Goal: Task Accomplishment & Management: Manage account settings

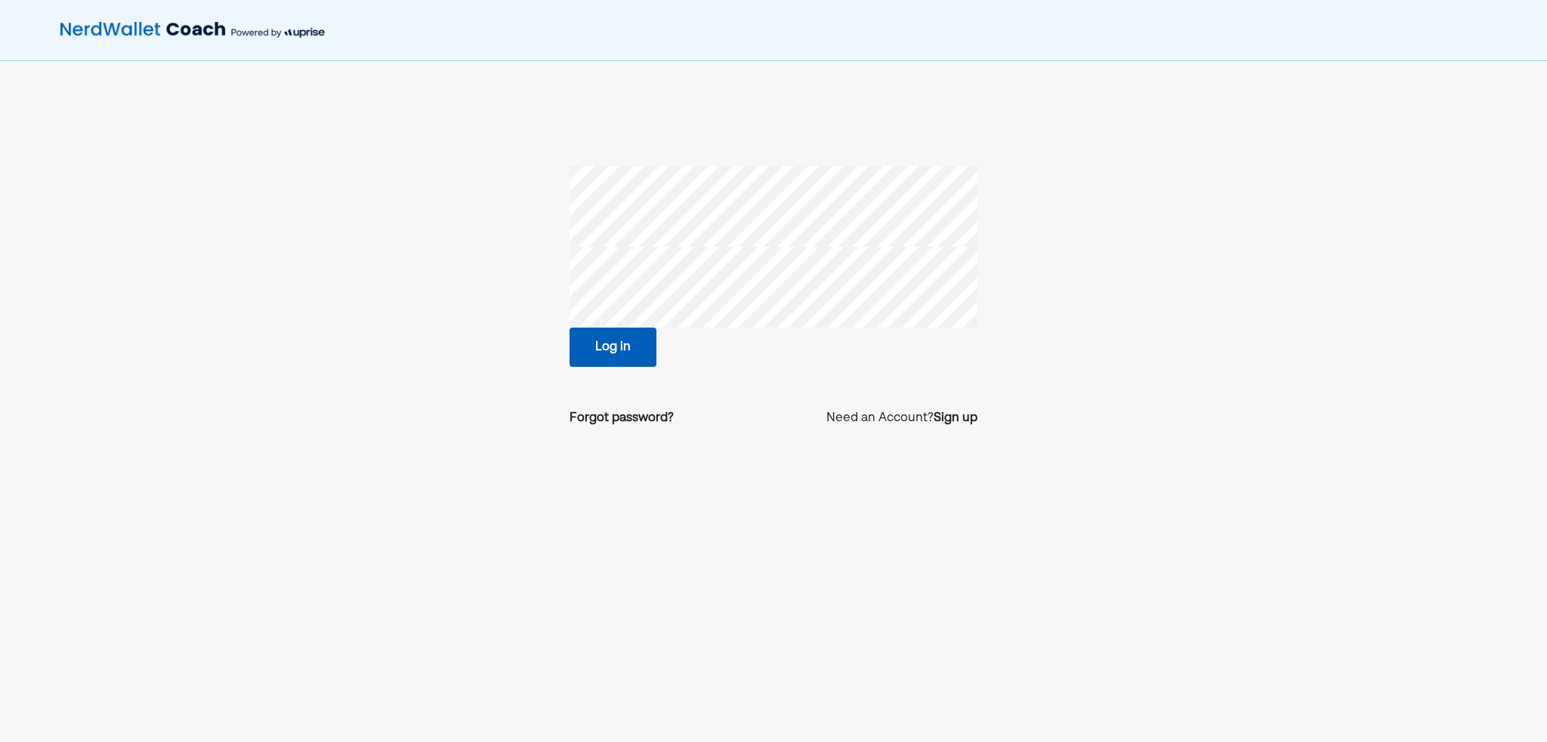
click at [0, 742] on nordpass-autofill-portal at bounding box center [0, 742] width 0 height 0
click at [621, 341] on button "Log in" at bounding box center [613, 347] width 87 height 39
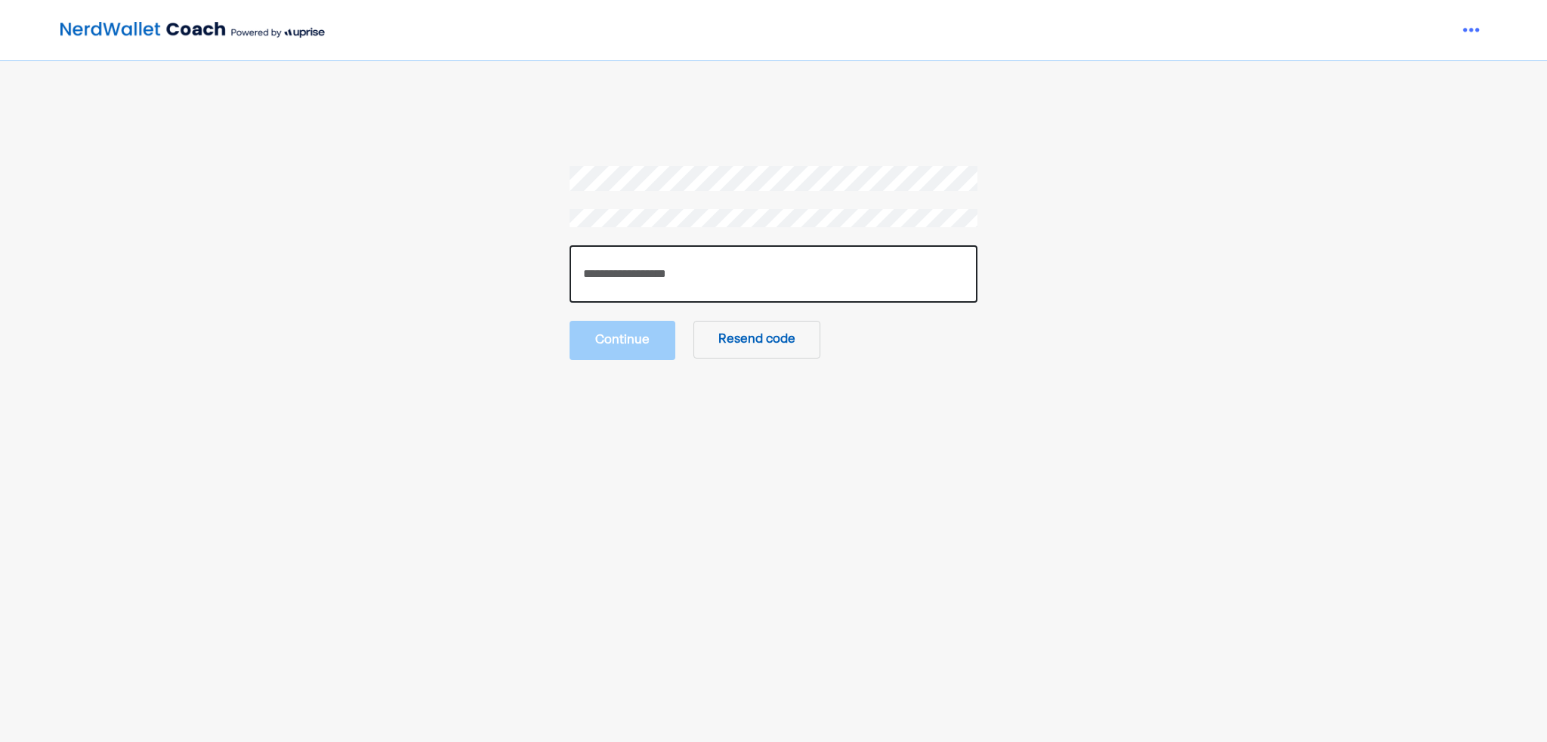
click at [645, 275] on input "number" at bounding box center [774, 273] width 408 height 57
paste input "******"
type input "******"
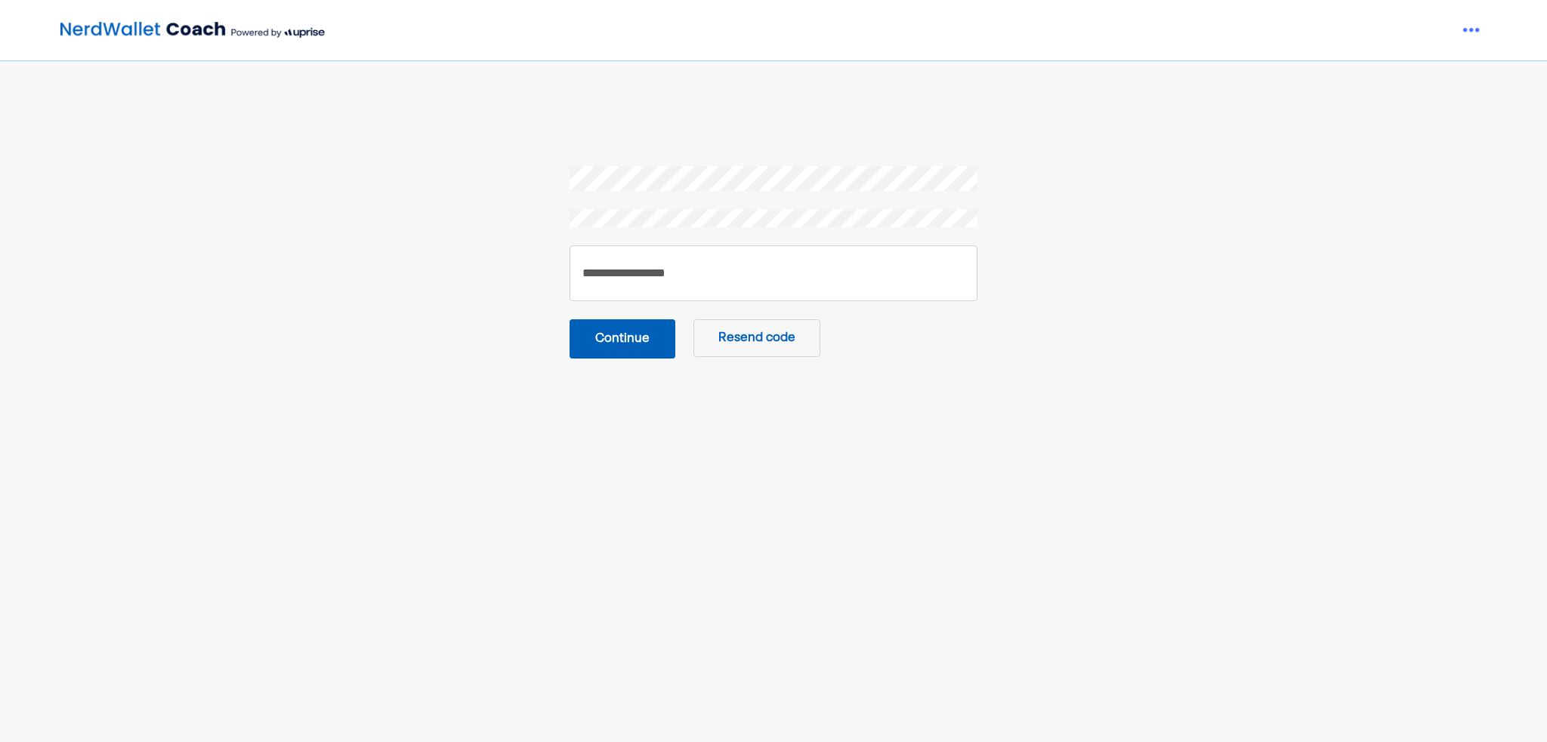
click at [635, 339] on button "Continue" at bounding box center [623, 338] width 106 height 39
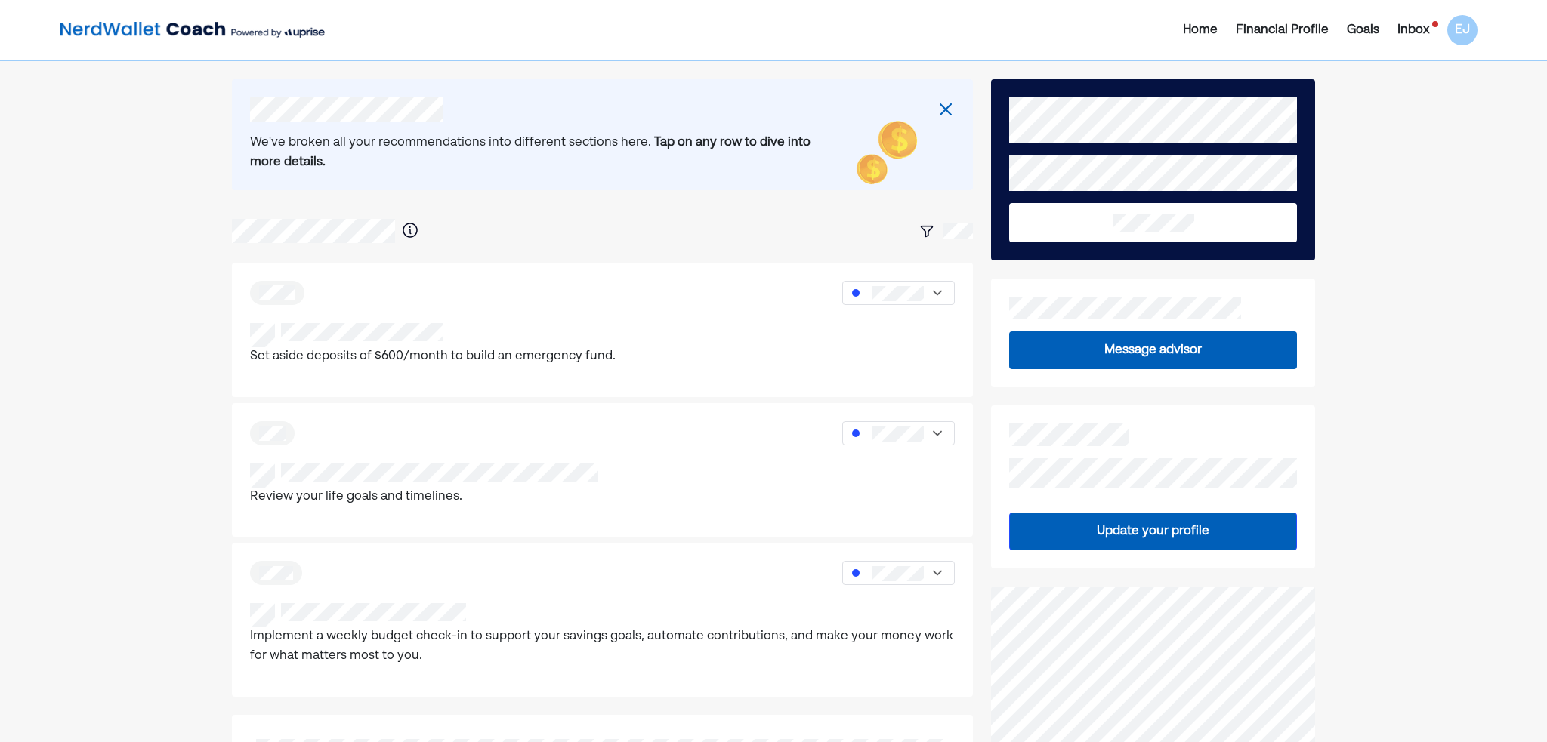
click at [1414, 29] on div "Inbox" at bounding box center [1413, 30] width 32 height 18
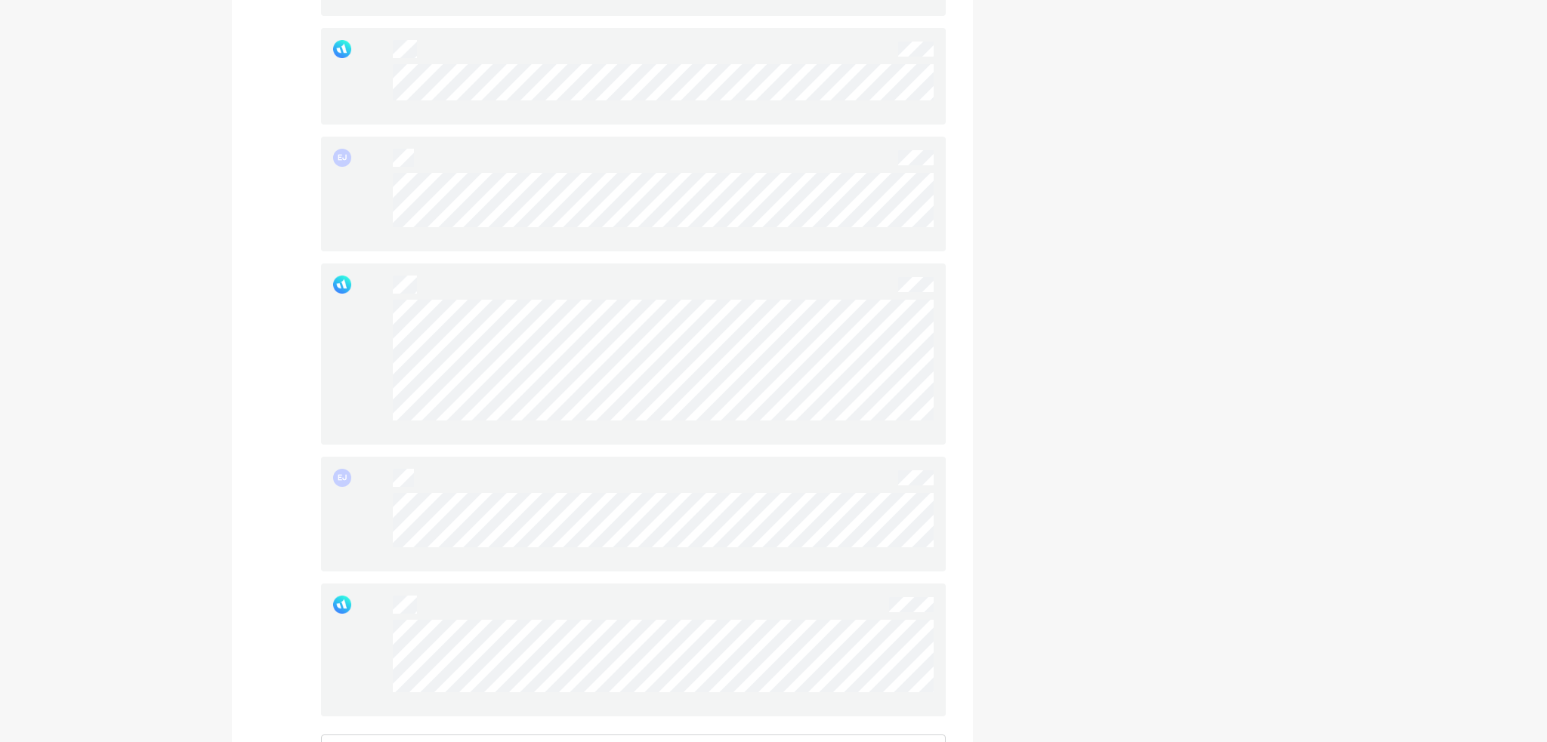
scroll to position [1511, 0]
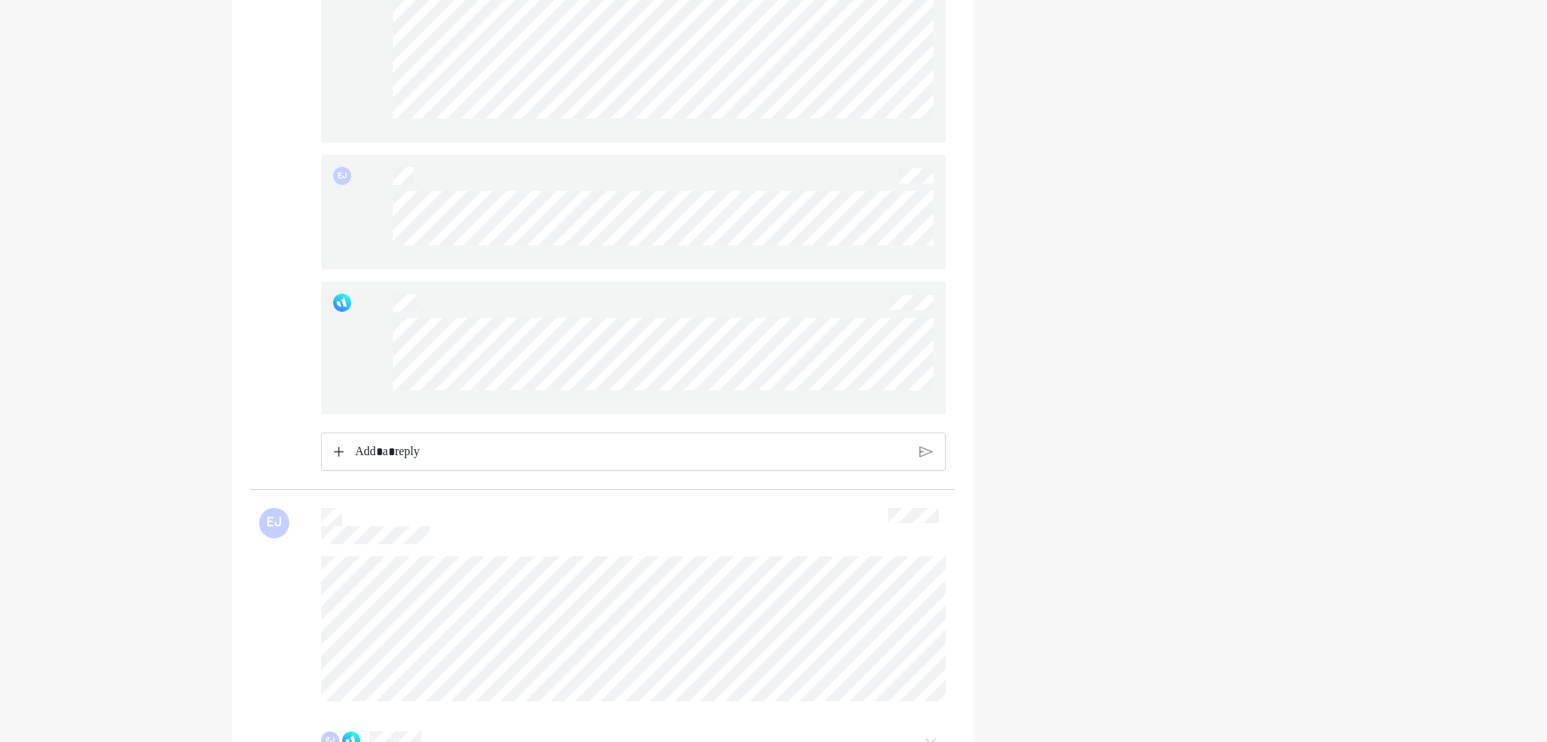
click at [448, 458] on p "Rich Text Editor. Editing area: main" at bounding box center [632, 453] width 554 height 20
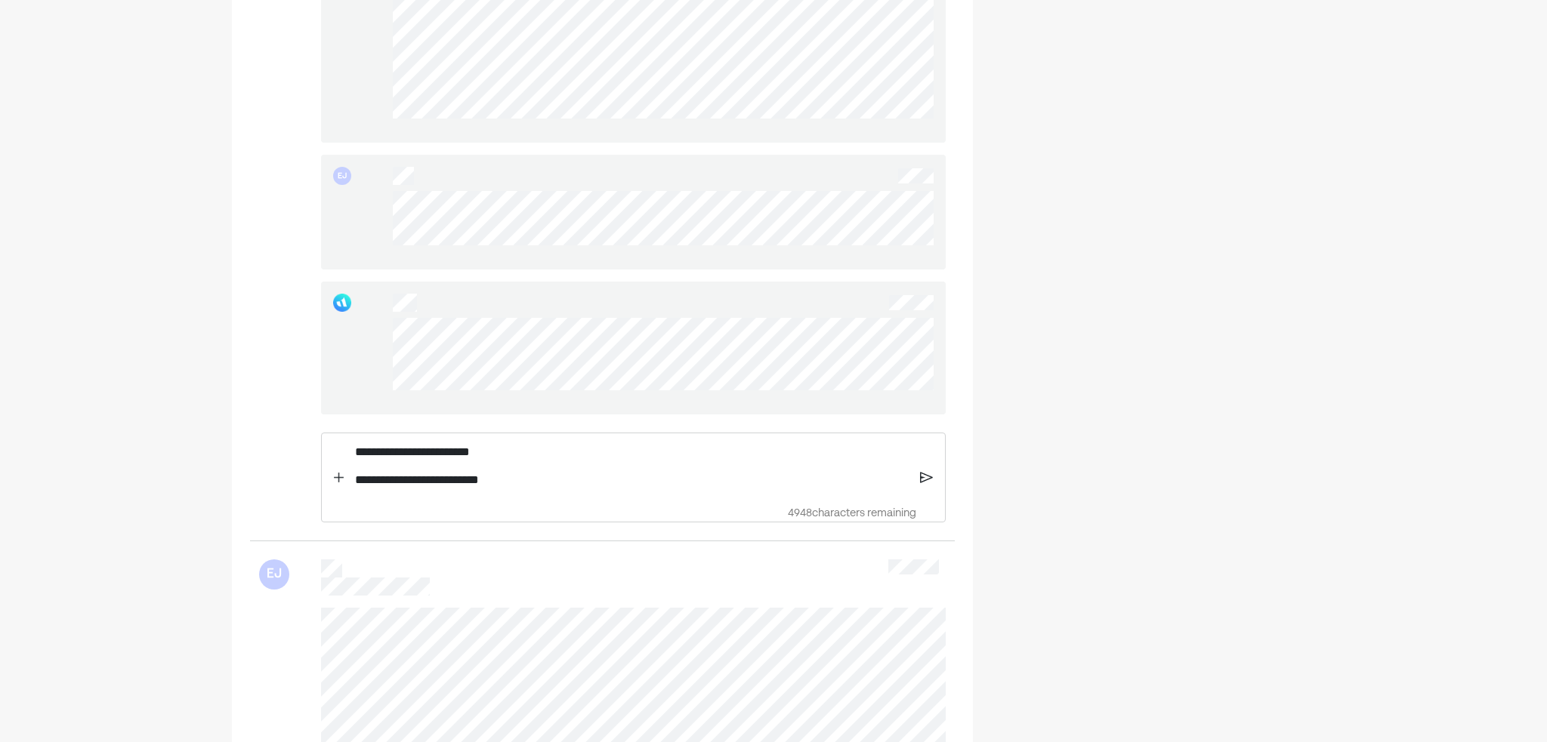
click at [922, 484] on img at bounding box center [926, 478] width 13 height 14
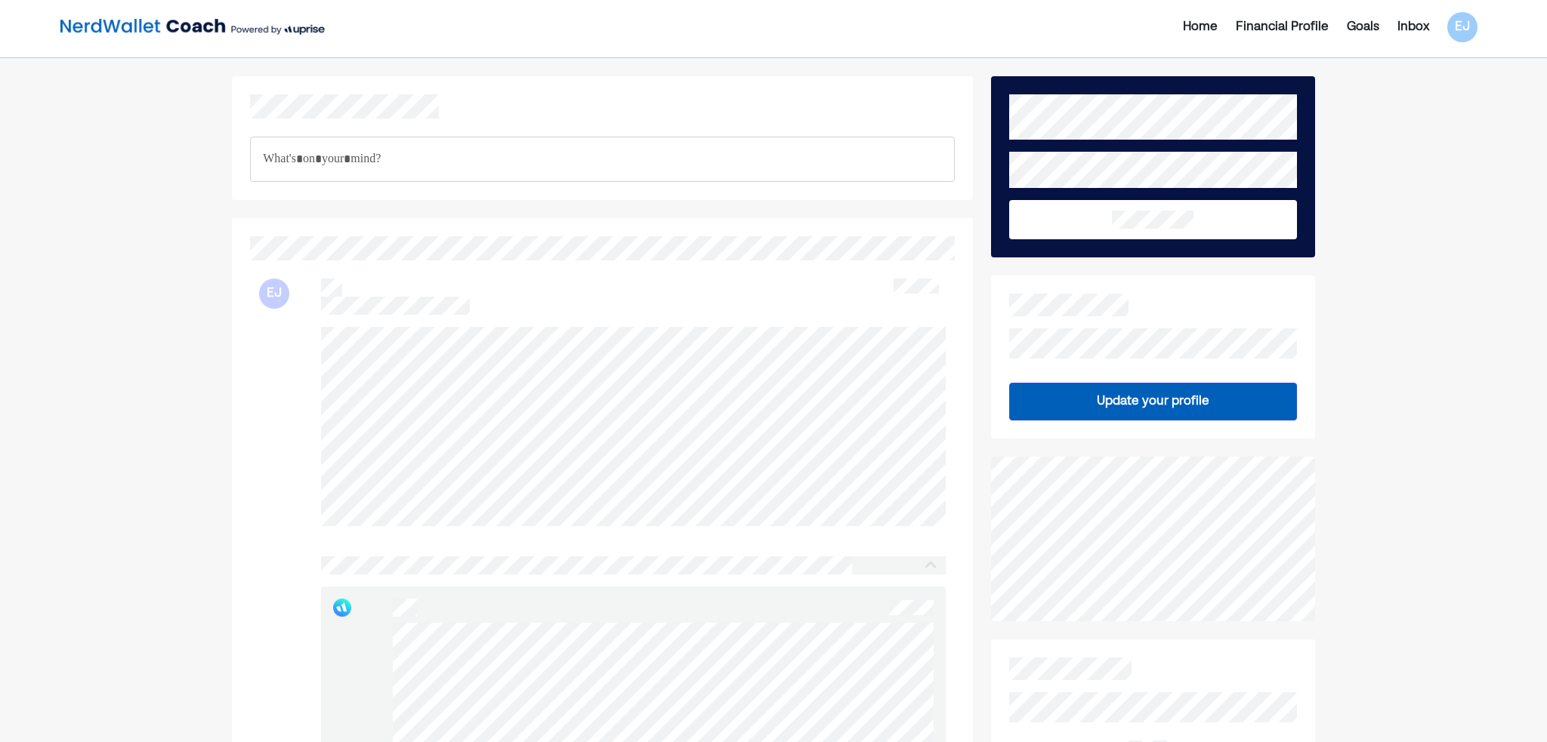
scroll to position [0, 0]
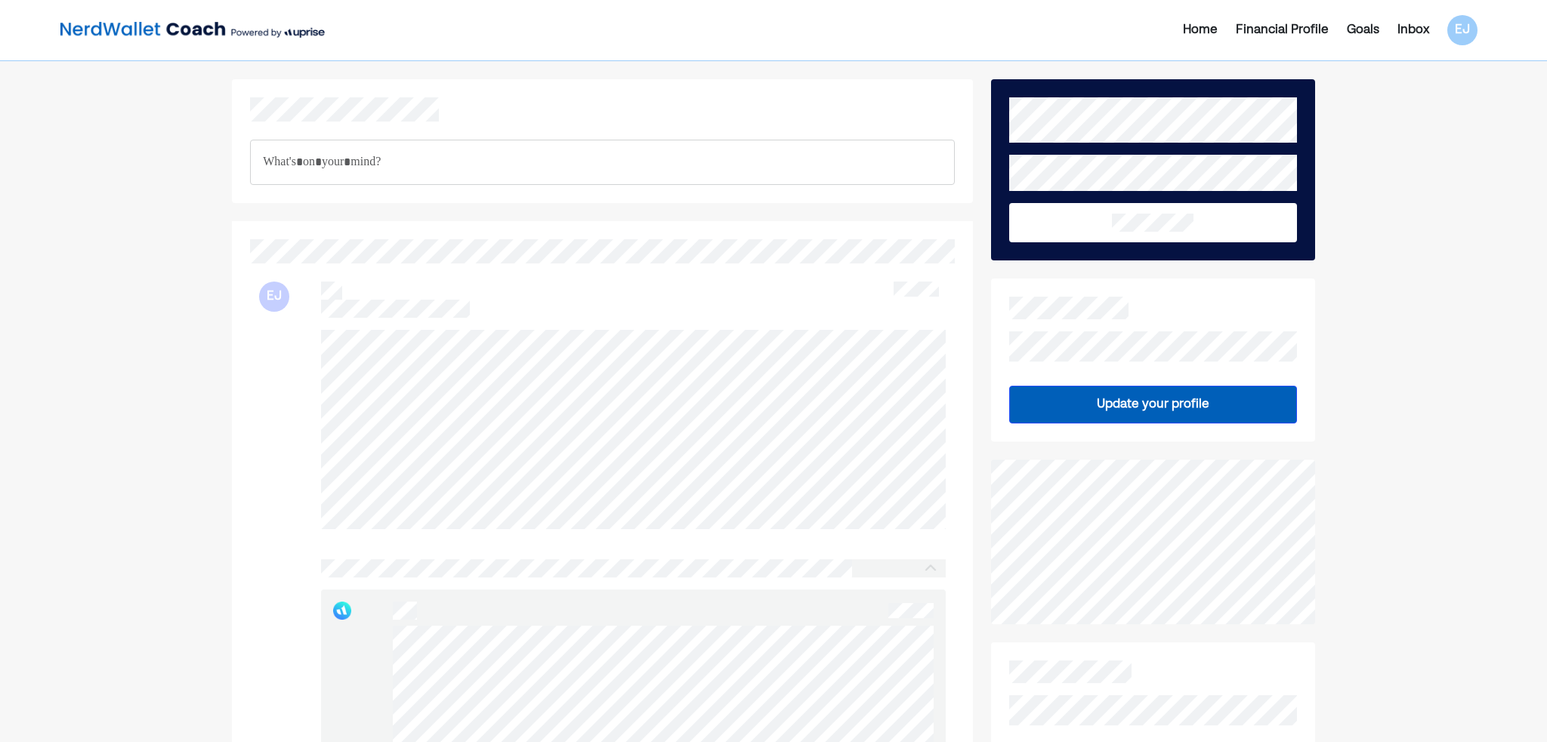
click at [1205, 37] on div "Home" at bounding box center [1200, 30] width 35 height 18
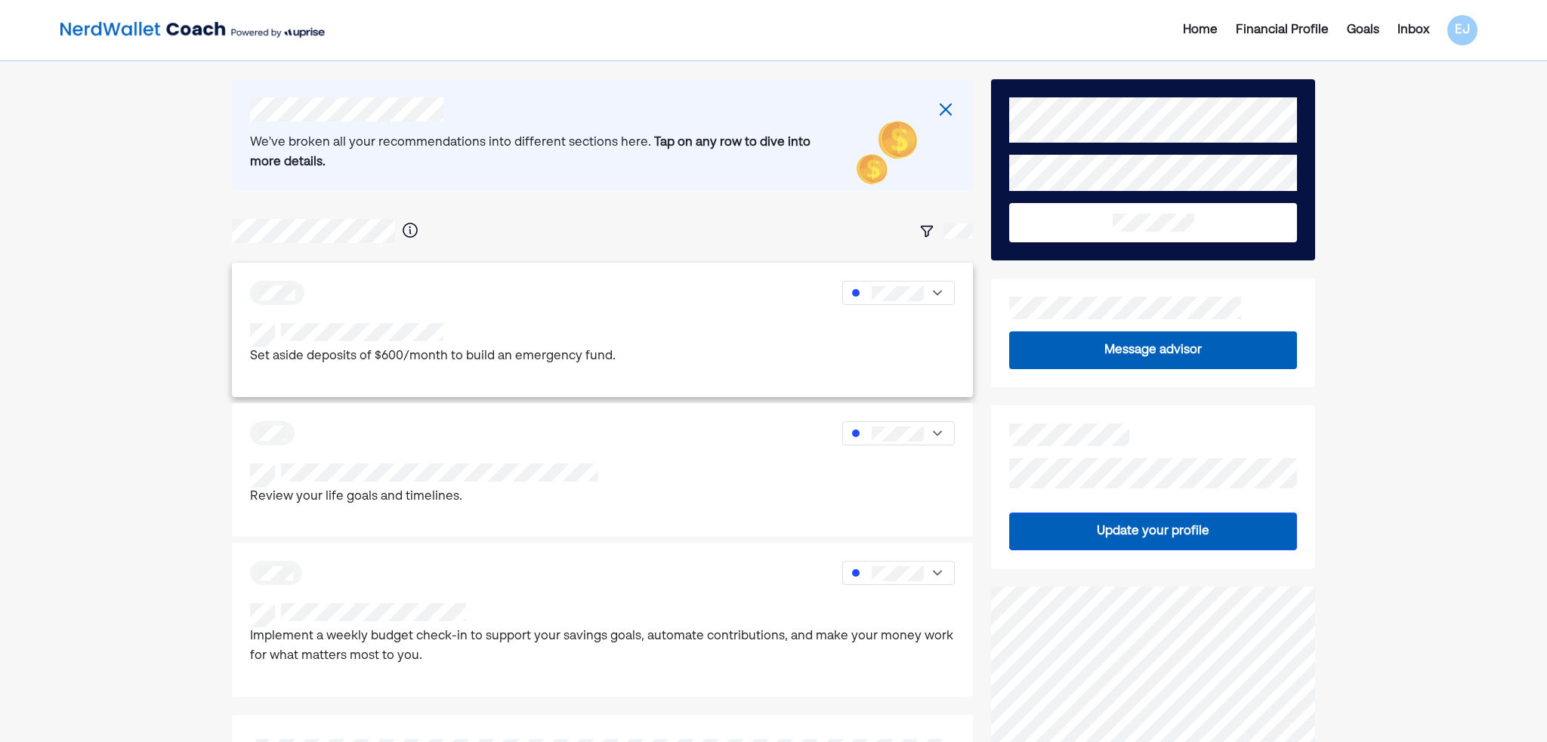
click at [611, 295] on div at bounding box center [602, 293] width 705 height 24
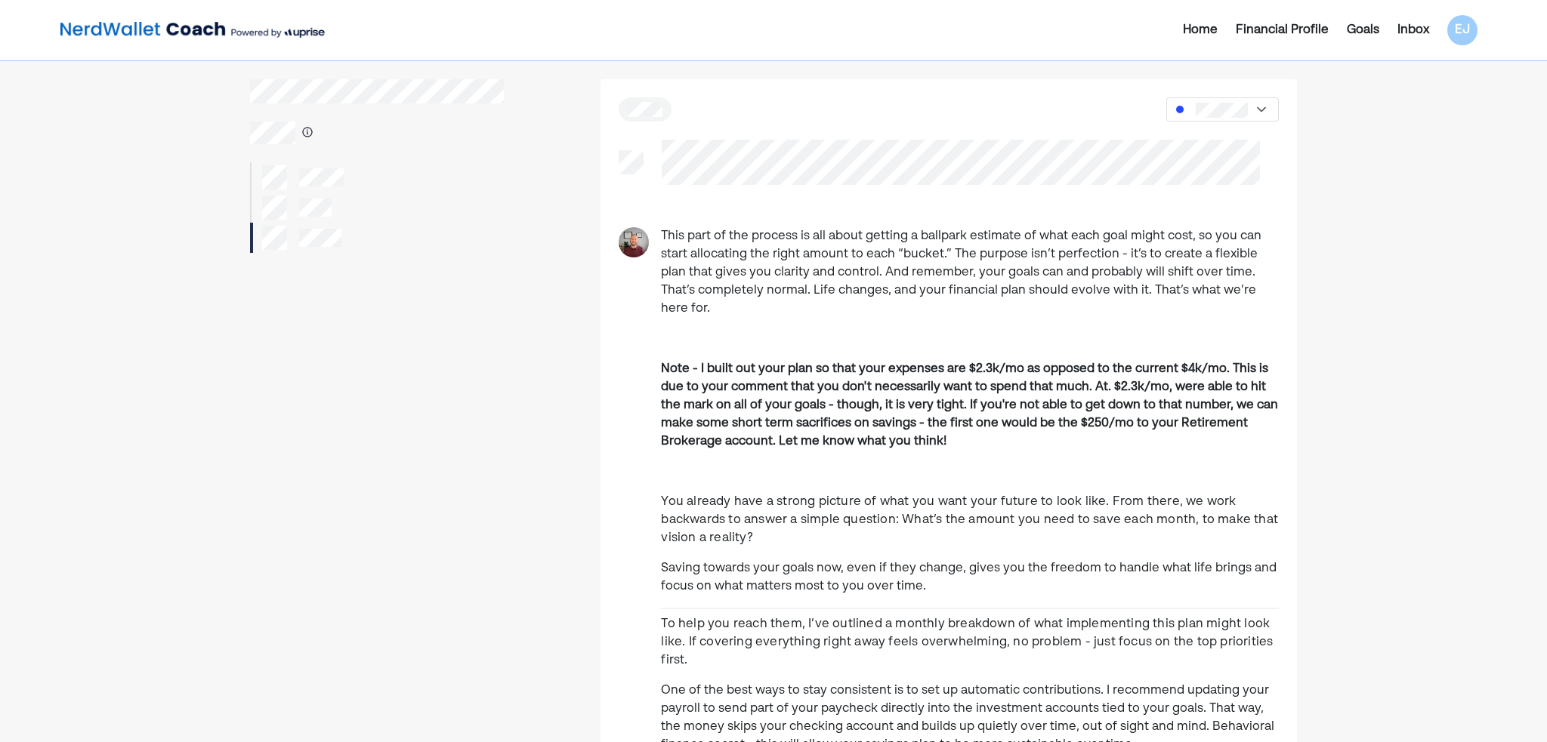
click at [1398, 17] on div "Home Financial Profile Goals Inbox EJ" at bounding box center [1251, 30] width 471 height 30
click at [1408, 23] on div "Inbox" at bounding box center [1413, 30] width 32 height 18
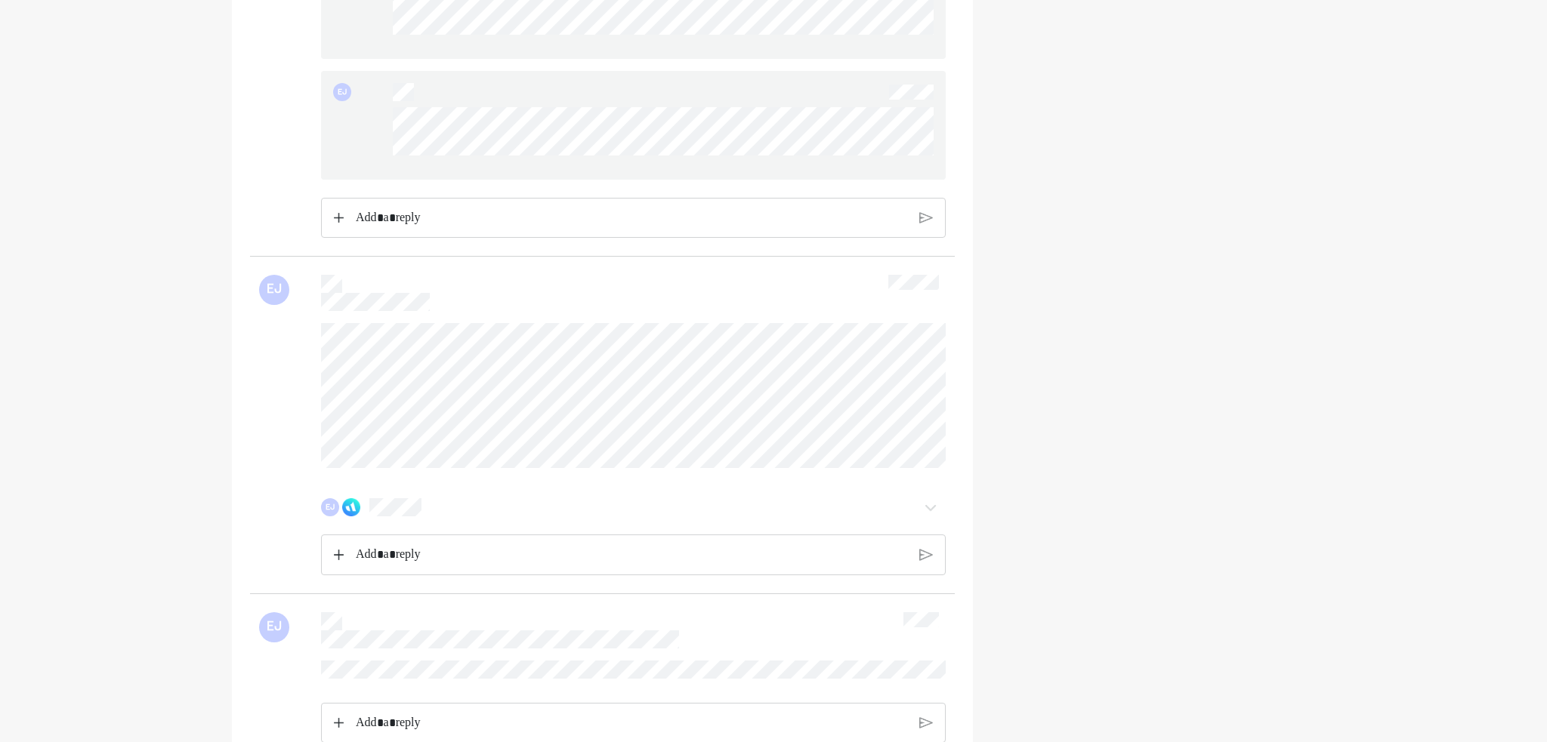
scroll to position [1936, 0]
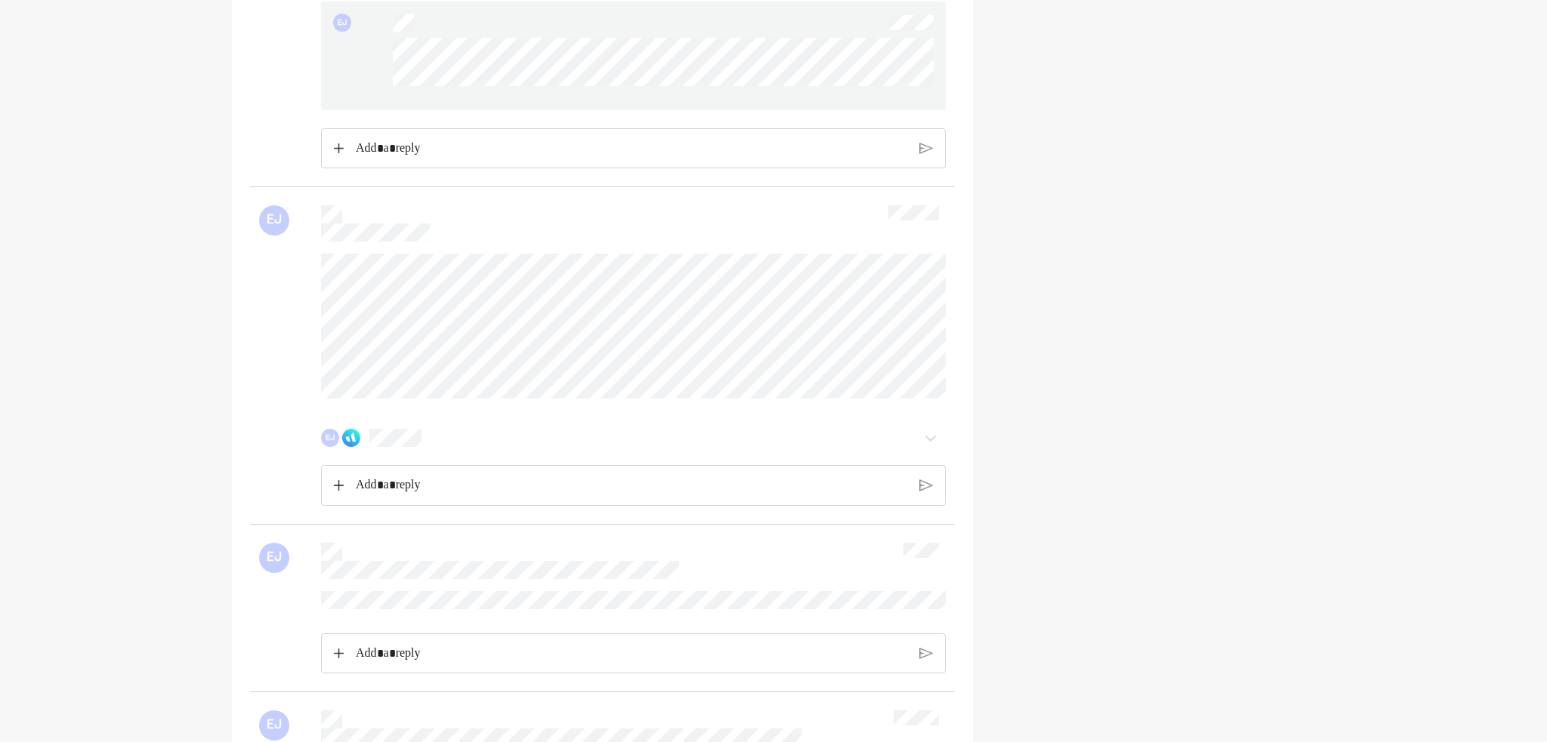
click at [401, 453] on div "EJ" at bounding box center [633, 438] width 625 height 30
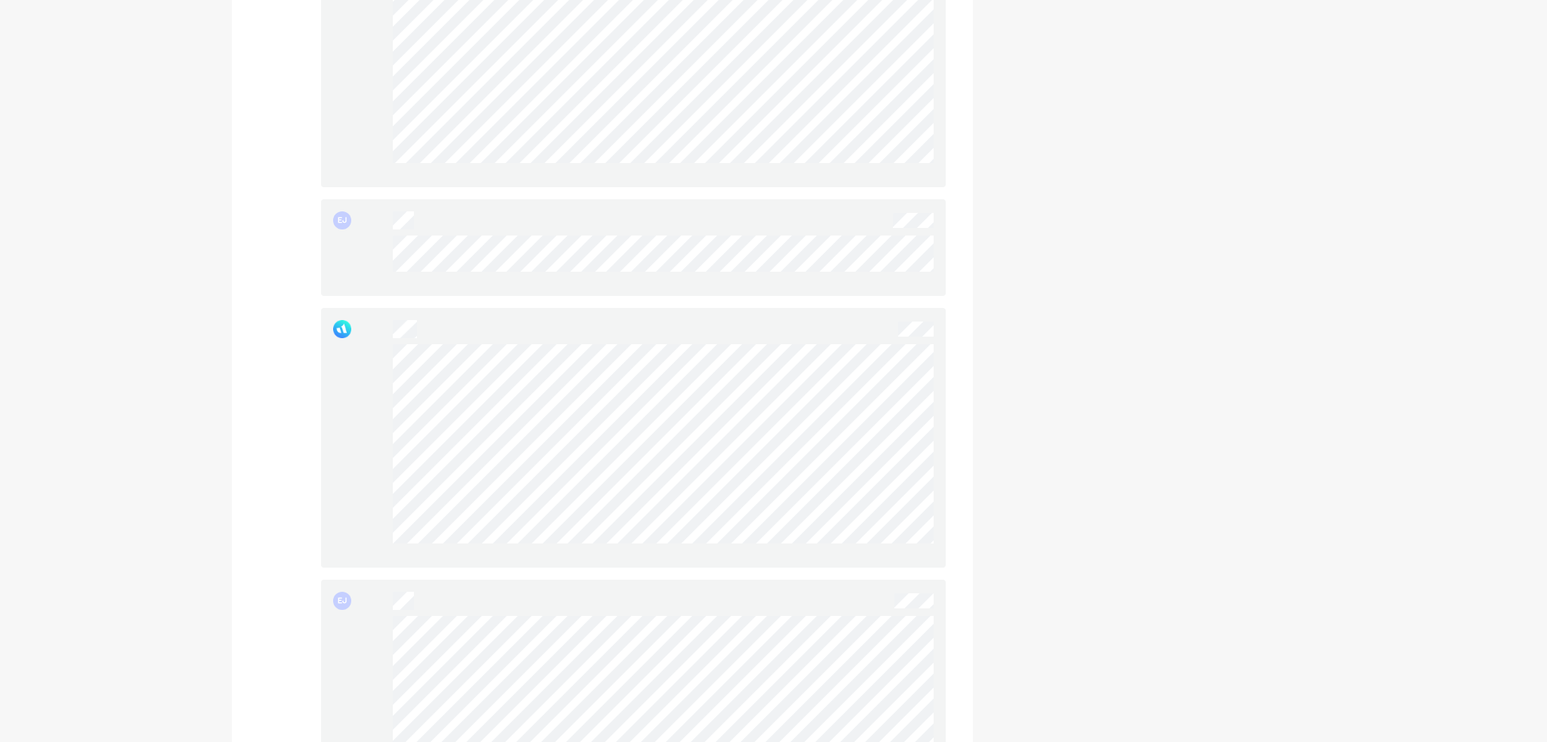
scroll to position [3446, 0]
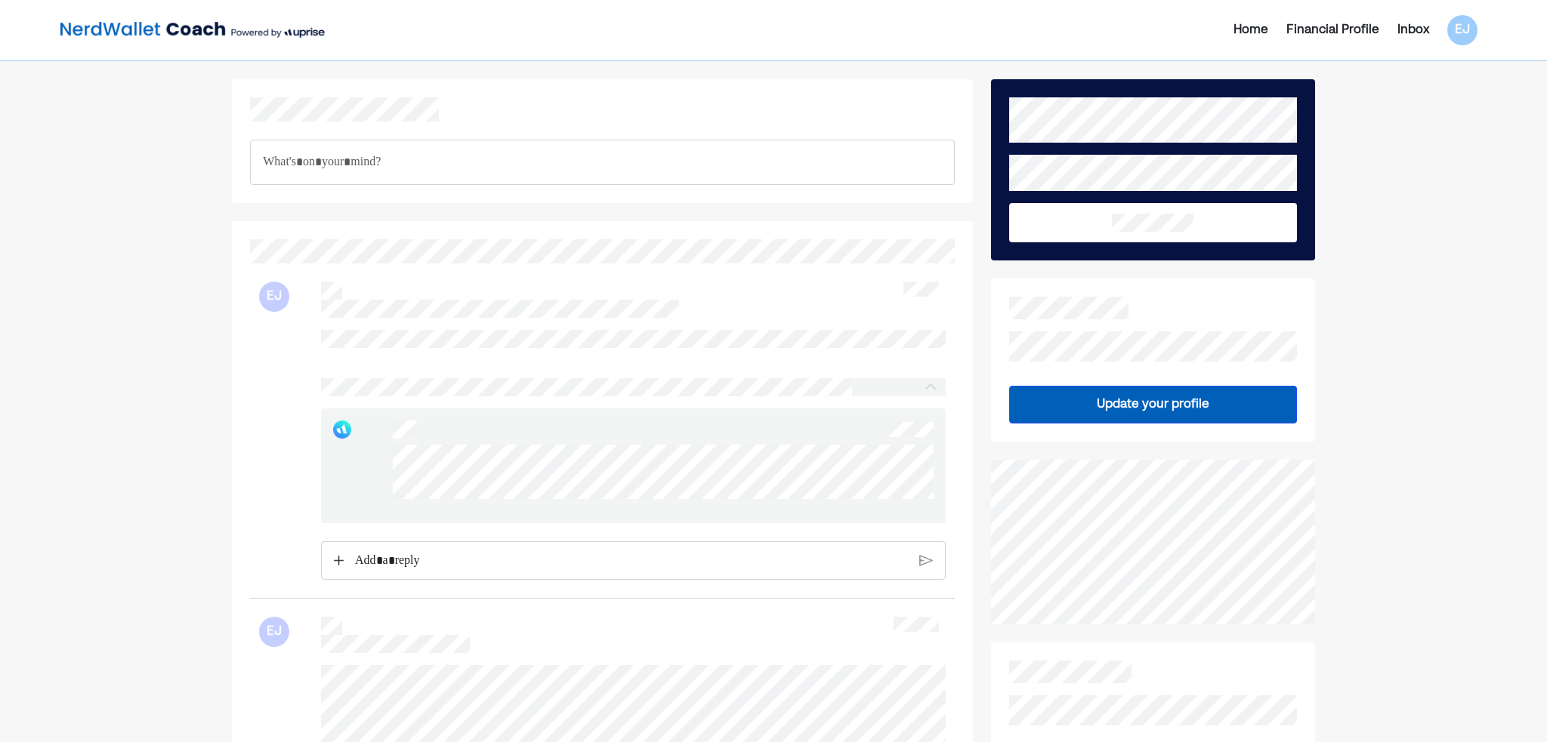
click at [399, 564] on p "Rich Text Editor. Editing area: main" at bounding box center [632, 561] width 554 height 20
click at [931, 580] on img at bounding box center [926, 573] width 13 height 14
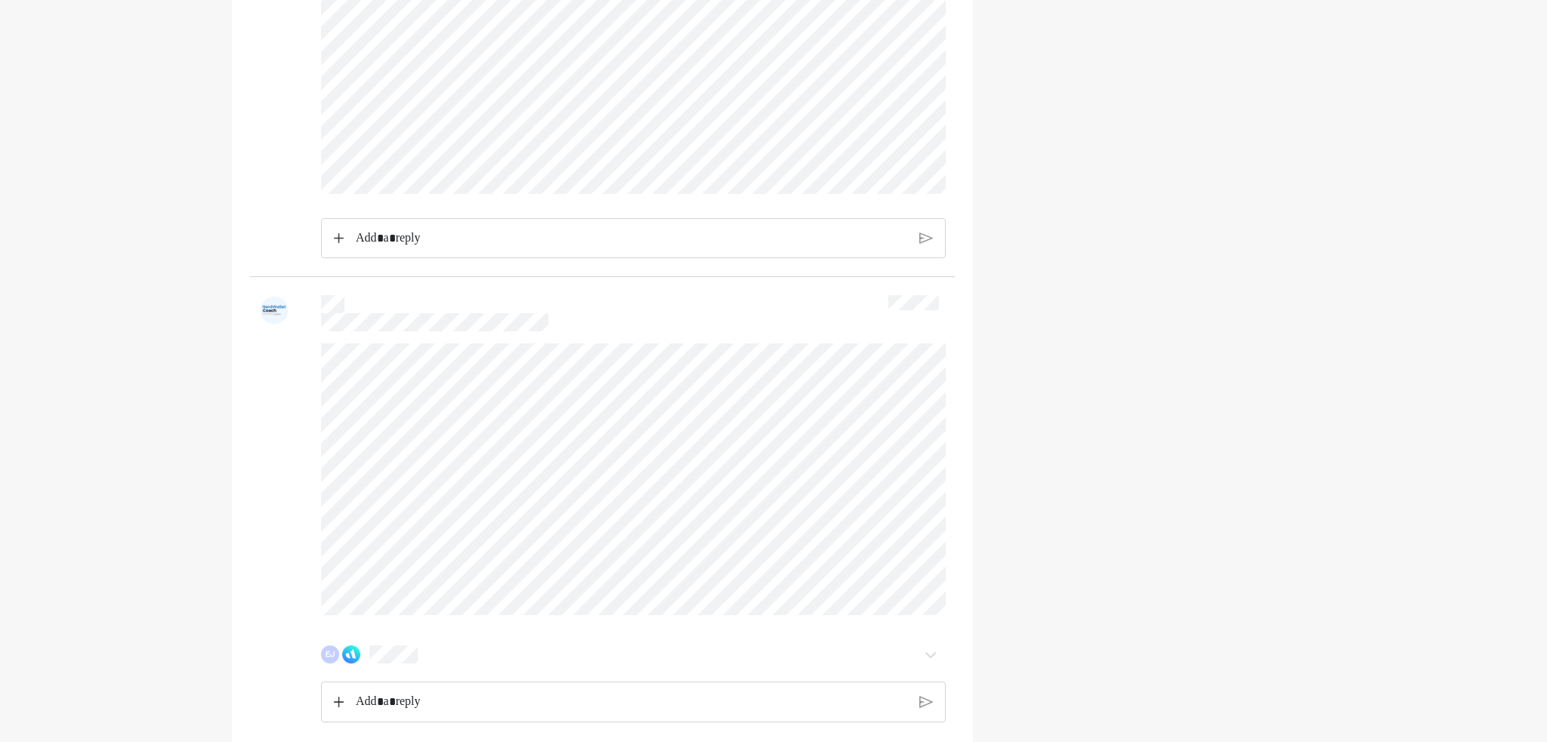
scroll to position [2918, 0]
